Goal: Task Accomplishment & Management: Manage account settings

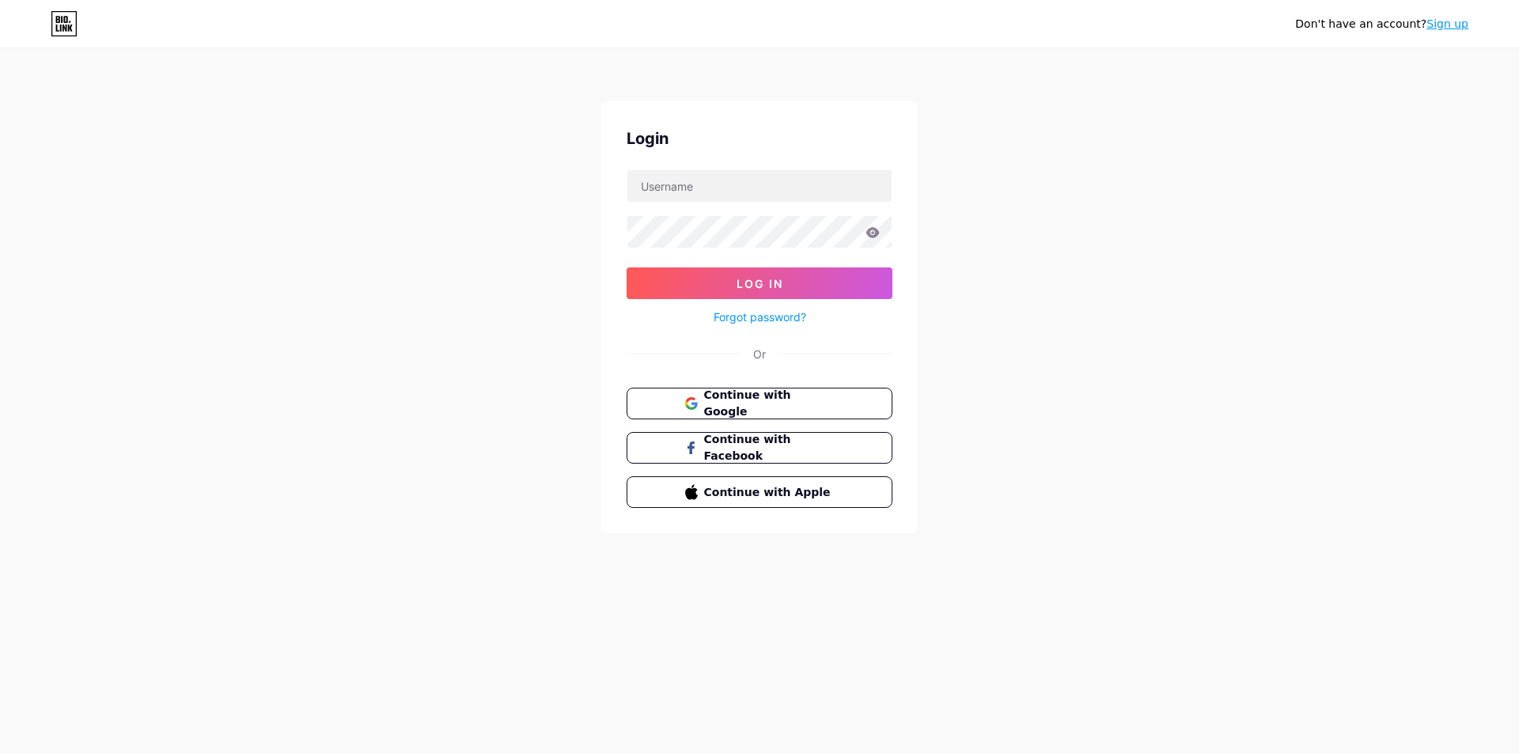
click at [756, 396] on span "Continue with Google" at bounding box center [769, 403] width 131 height 33
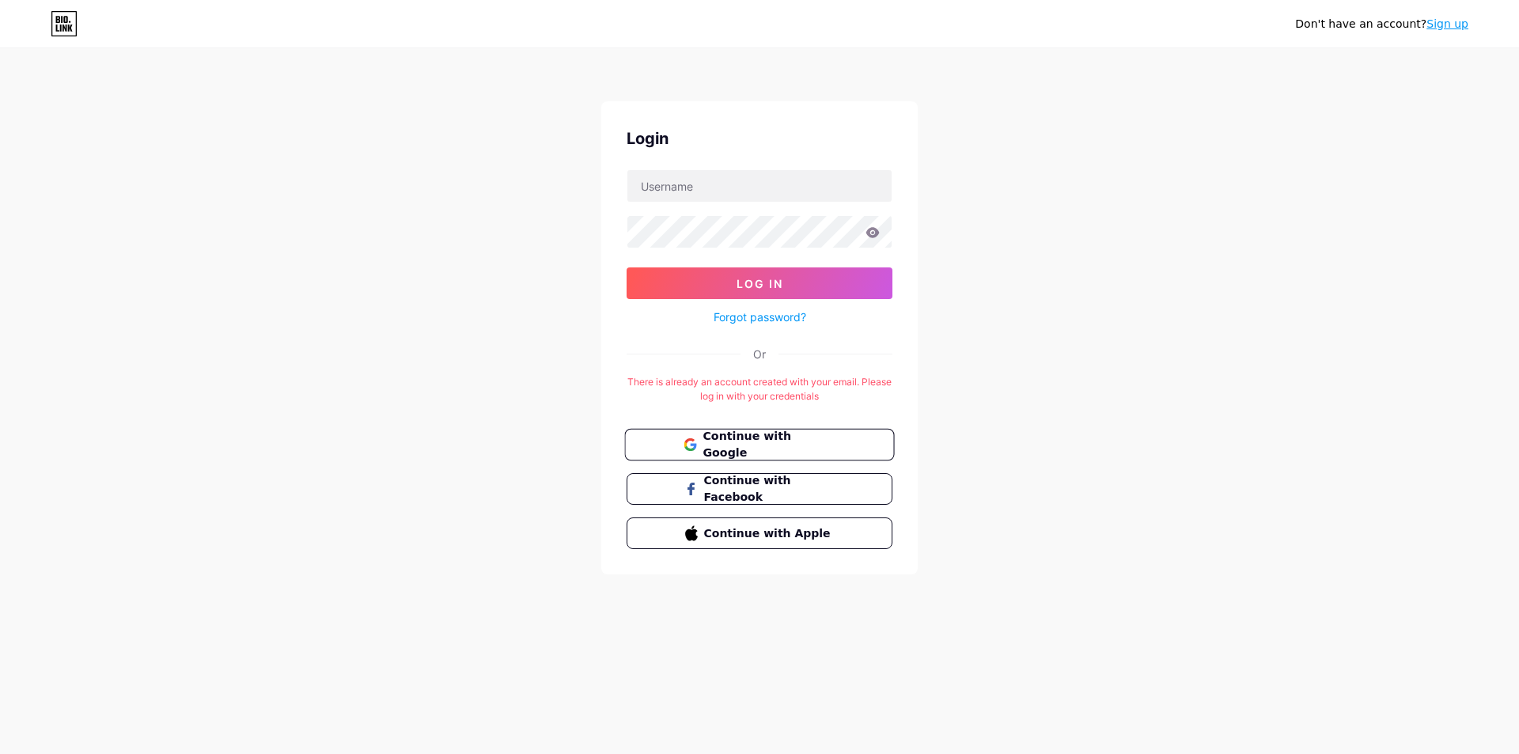
click at [764, 441] on span "Continue with Google" at bounding box center [769, 445] width 132 height 34
click at [779, 191] on input "text" at bounding box center [759, 186] width 264 height 32
click at [797, 199] on input "text" at bounding box center [759, 186] width 264 height 32
paste input "[EMAIL_ADDRESS][DOMAIN_NAME]"
type input "[EMAIL_ADDRESS][DOMAIN_NAME]"
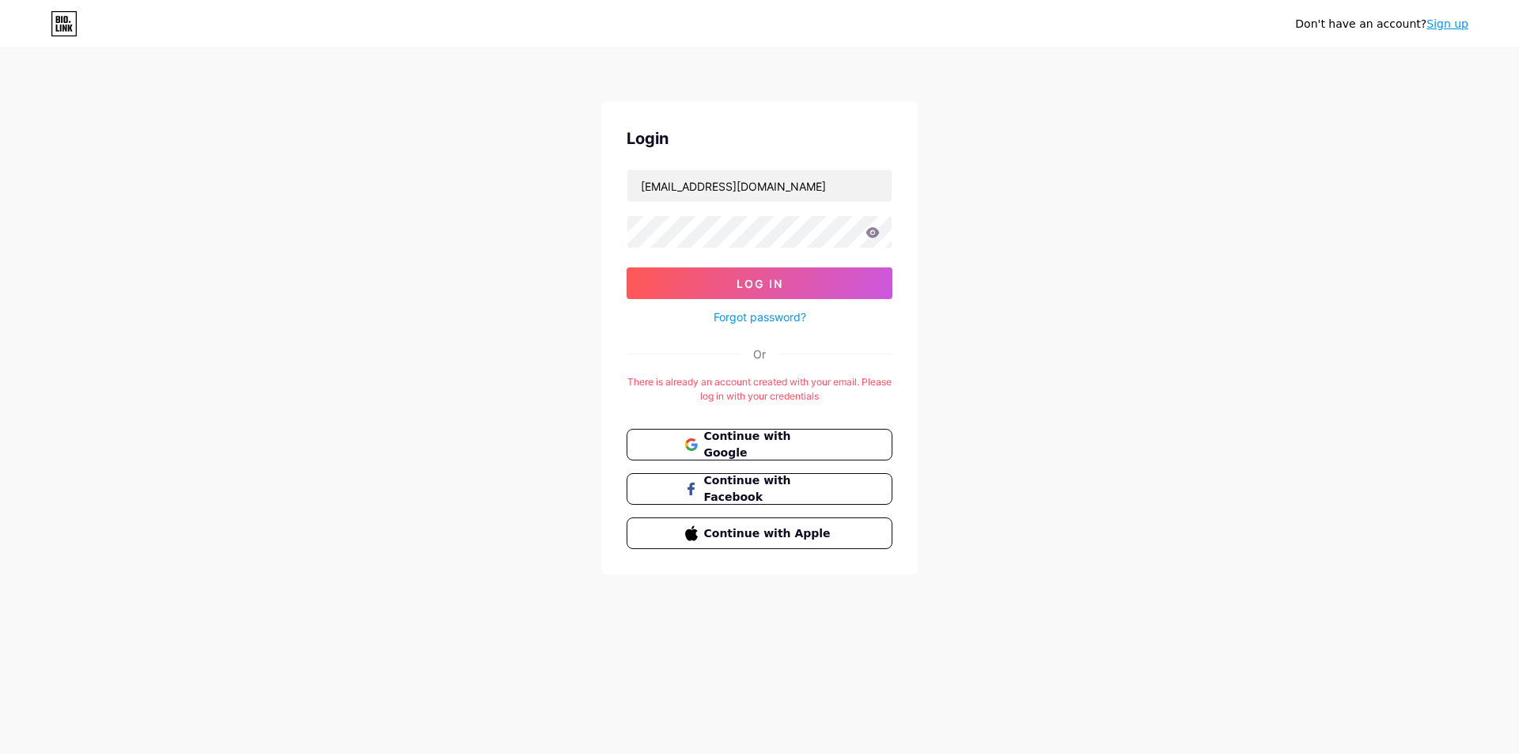
click at [876, 235] on icon at bounding box center [872, 232] width 13 height 10
click at [871, 233] on icon at bounding box center [872, 232] width 14 height 11
click at [647, 275] on button "Log In" at bounding box center [760, 283] width 266 height 32
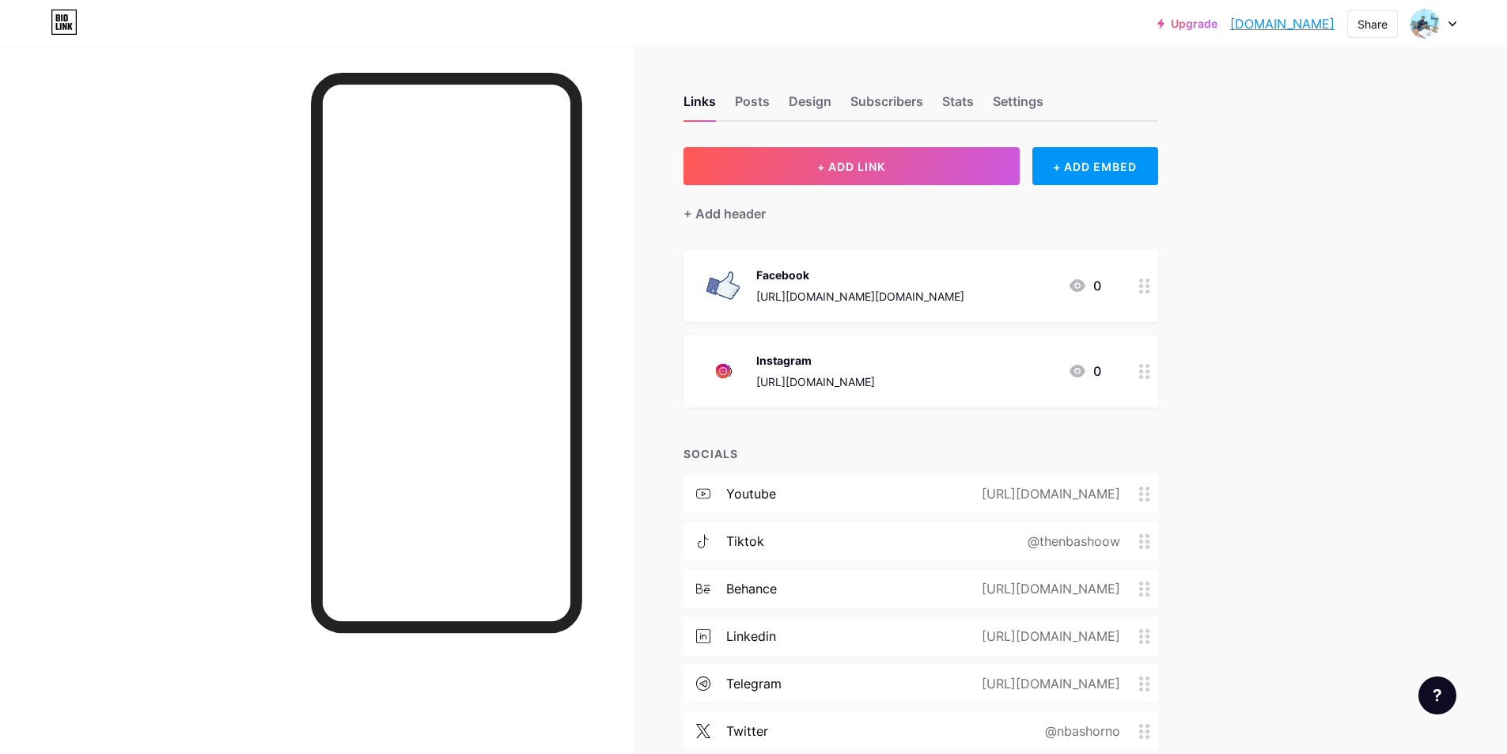
click at [1301, 22] on link "[DOMAIN_NAME]" at bounding box center [1282, 23] width 104 height 19
click at [1358, 18] on div "Share" at bounding box center [1373, 24] width 30 height 17
click at [1271, 70] on div "Copy link" at bounding box center [1279, 81] width 236 height 38
click at [1253, 81] on div "Copied" at bounding box center [1279, 81] width 236 height 38
click at [1261, 83] on div "Copy link" at bounding box center [1241, 81] width 59 height 19
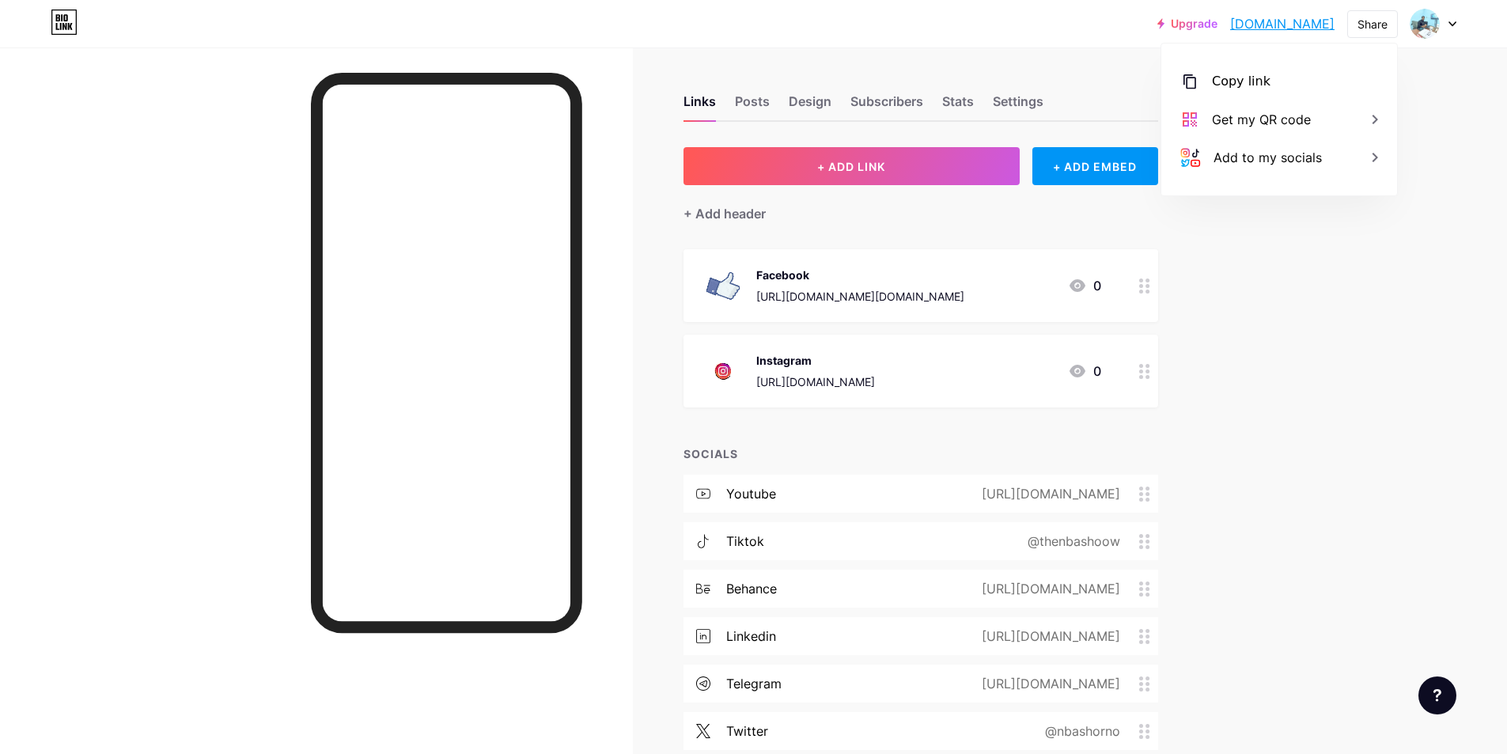
click at [1453, 20] on div at bounding box center [1434, 23] width 46 height 28
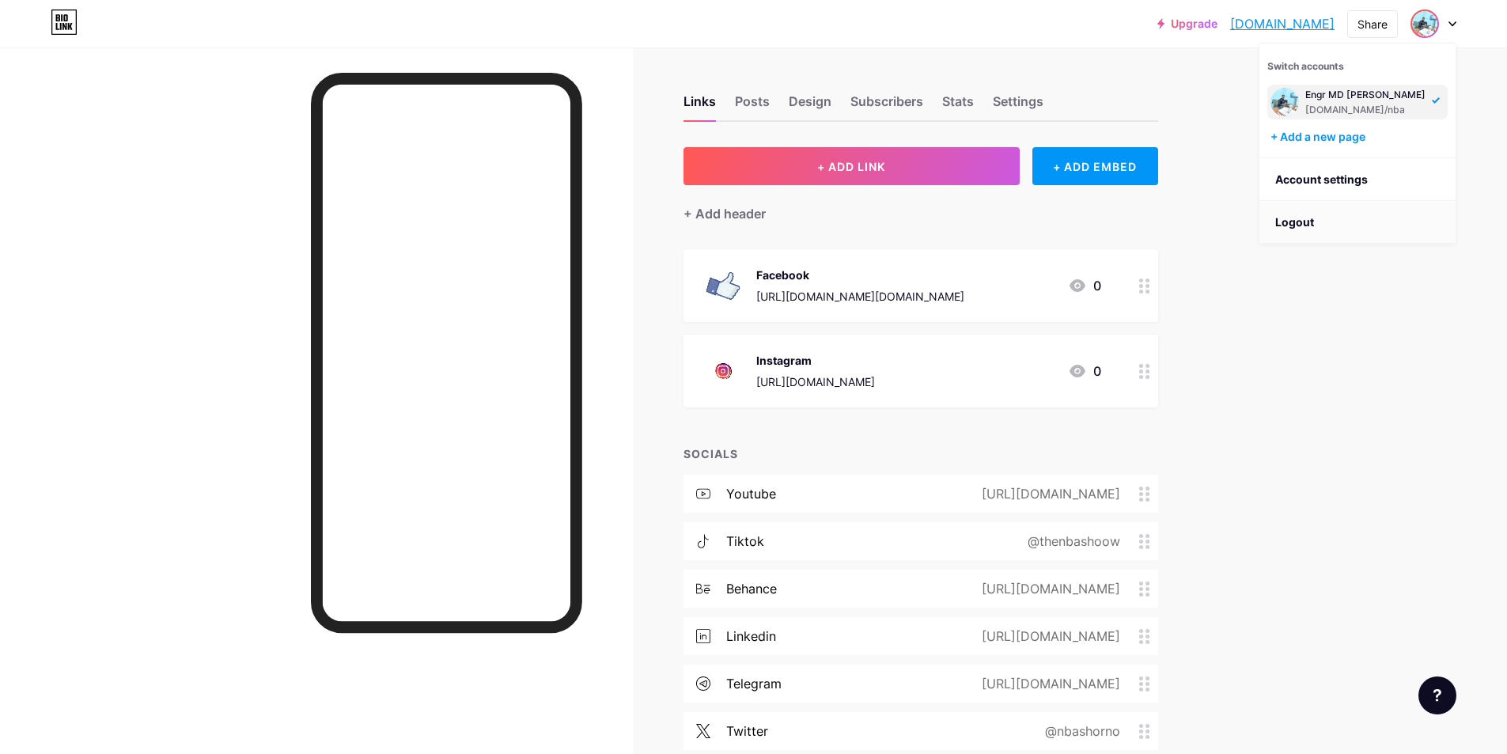
click at [1320, 218] on li "Logout" at bounding box center [1357, 222] width 196 height 43
